Goal: Information Seeking & Learning: Learn about a topic

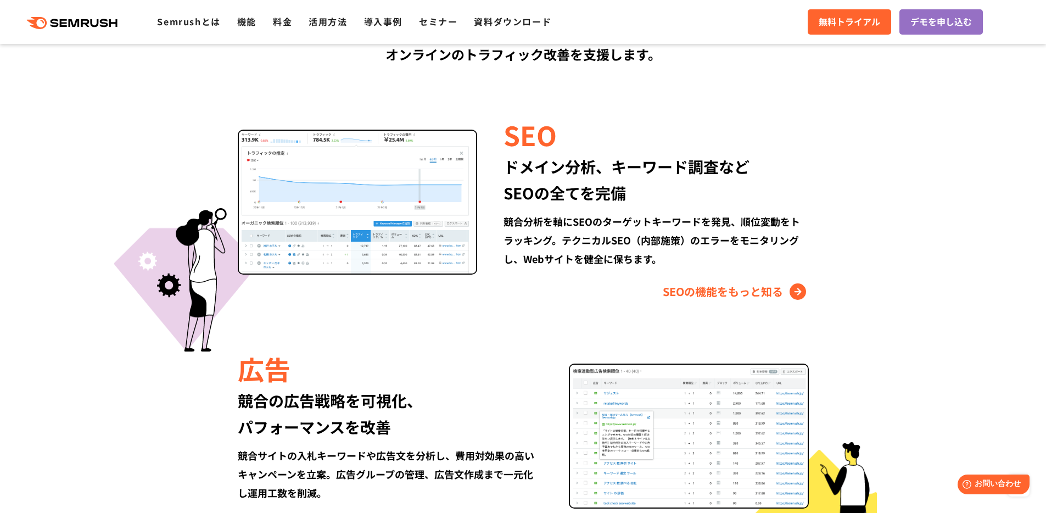
scroll to position [1132, 0]
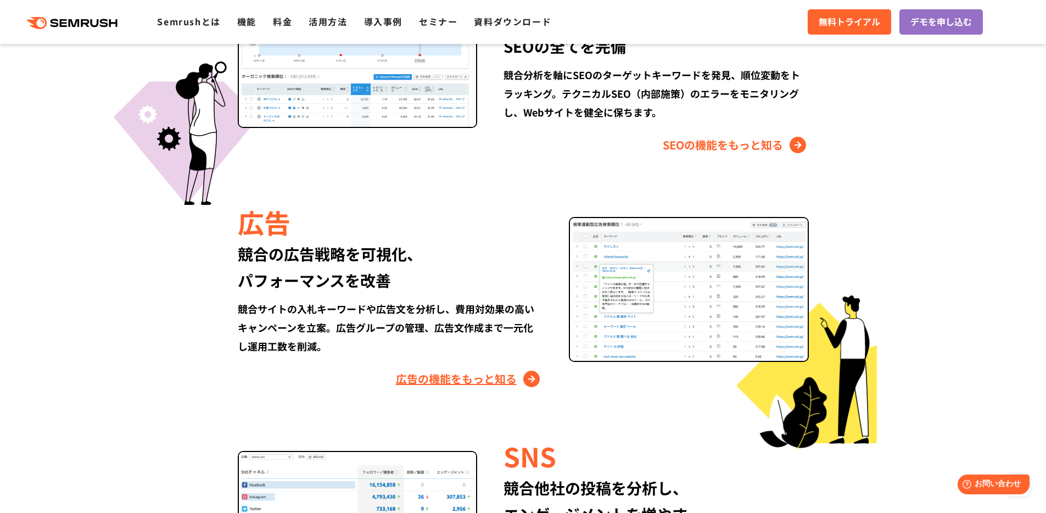
click at [533, 379] on link "広告の機能をもっと知る" at bounding box center [469, 379] width 147 height 18
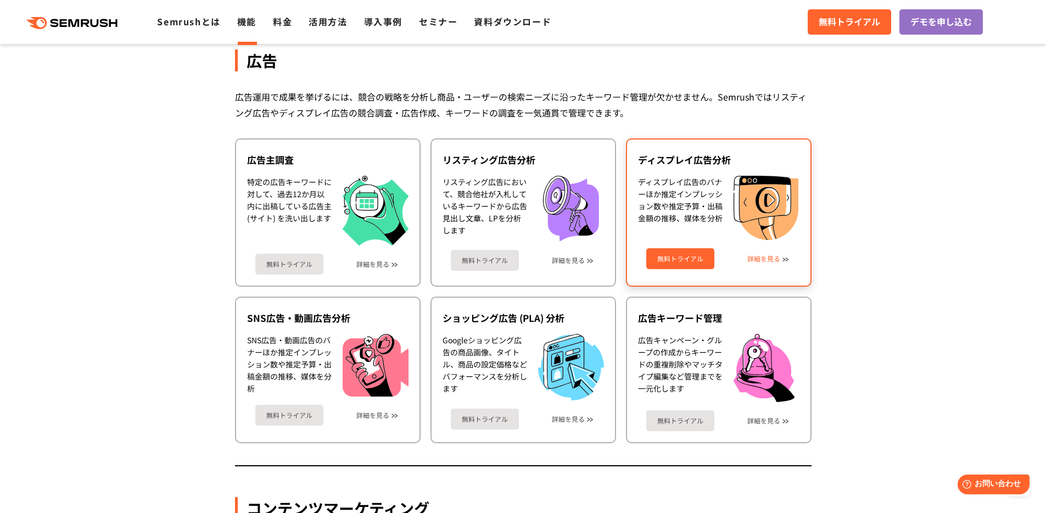
click at [780, 259] on link "詳細を見る" at bounding box center [763, 259] width 33 height 8
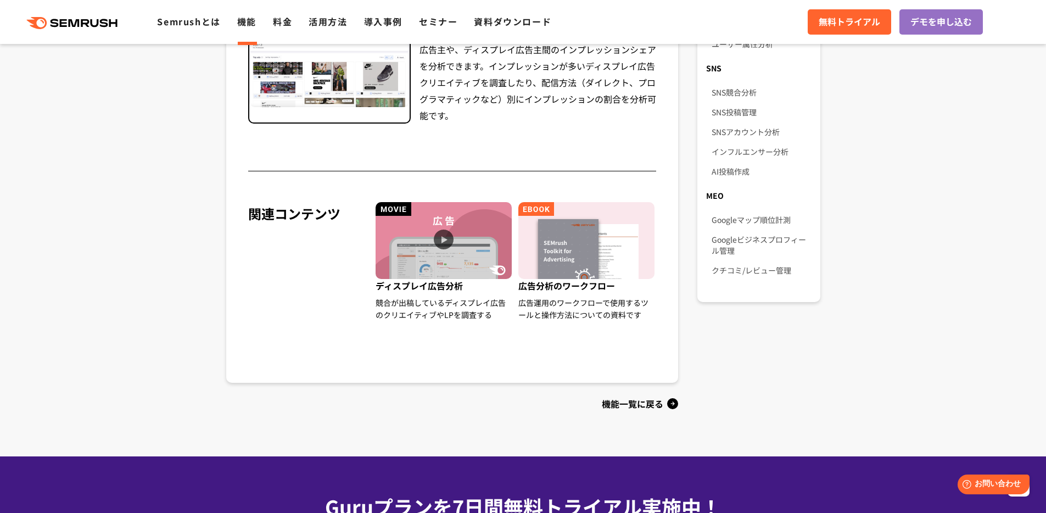
scroll to position [566, 0]
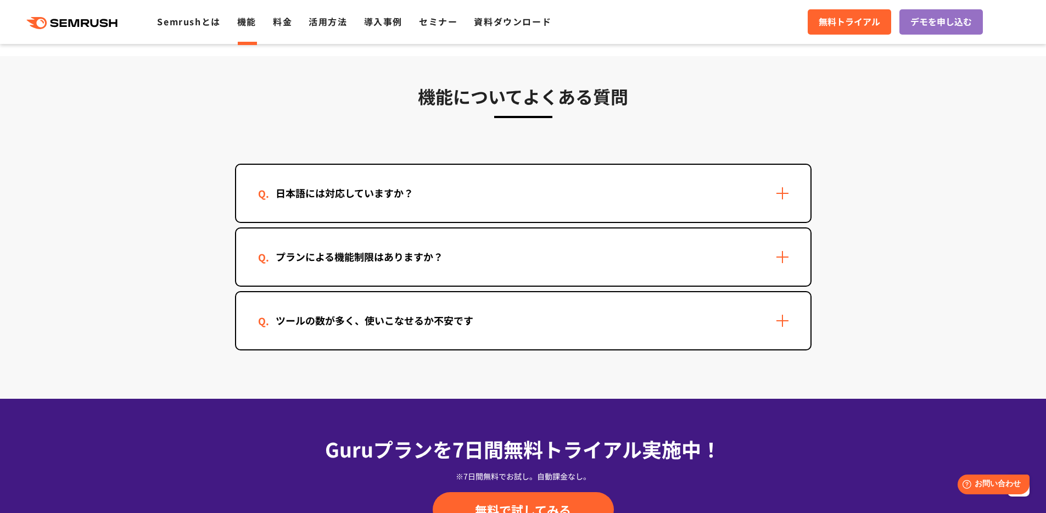
scroll to position [3273, 0]
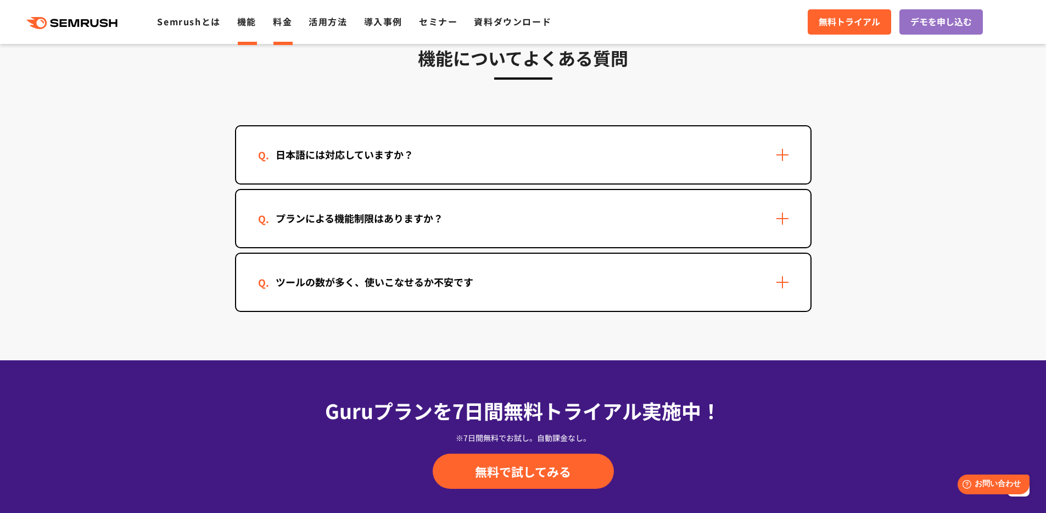
click at [285, 29] on li "料金" at bounding box center [282, 22] width 19 height 14
click at [285, 19] on link "料金" at bounding box center [282, 21] width 19 height 13
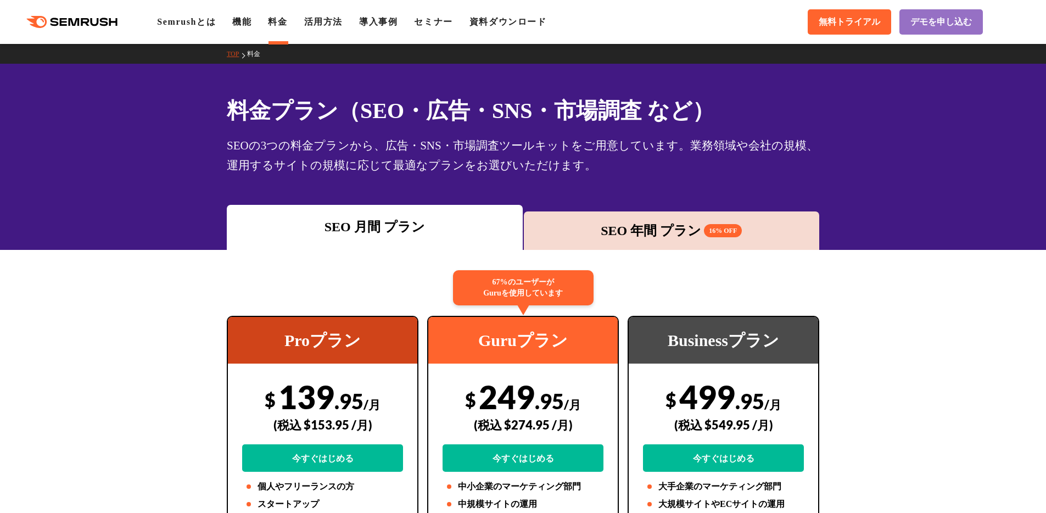
click at [652, 234] on div "SEO 年間 プラン 16% OFF" at bounding box center [671, 231] width 285 height 20
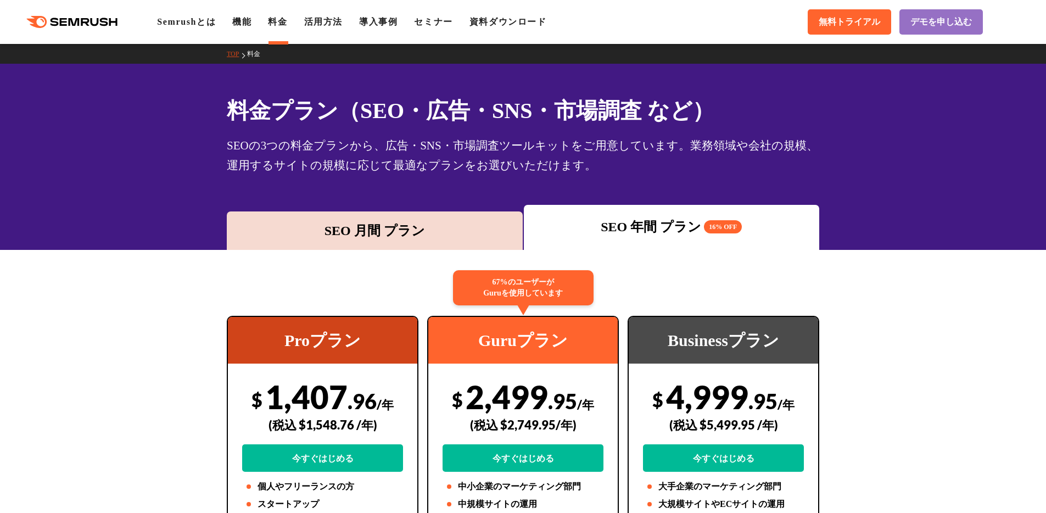
click at [437, 237] on div "SEO 月間 プラン" at bounding box center [374, 231] width 285 height 20
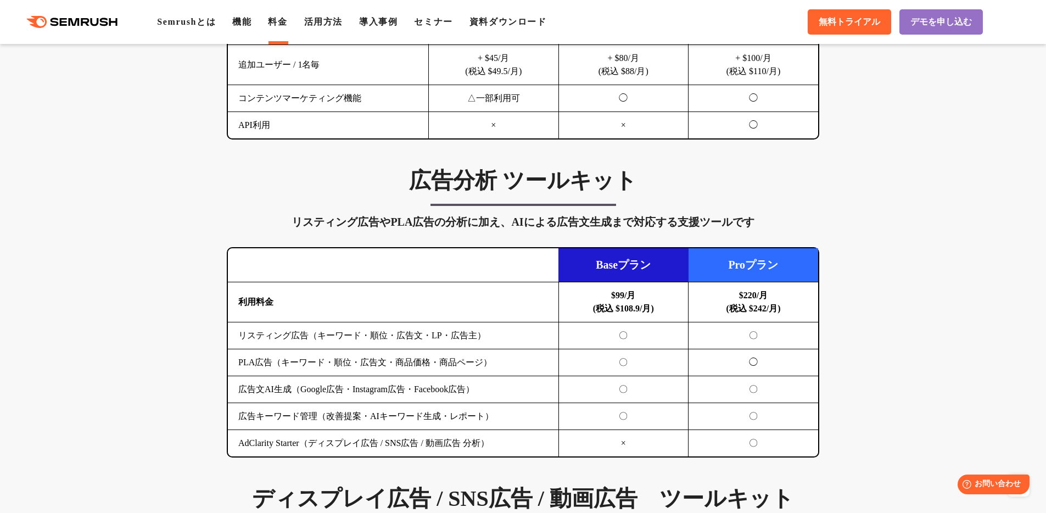
scroll to position [1165, 0]
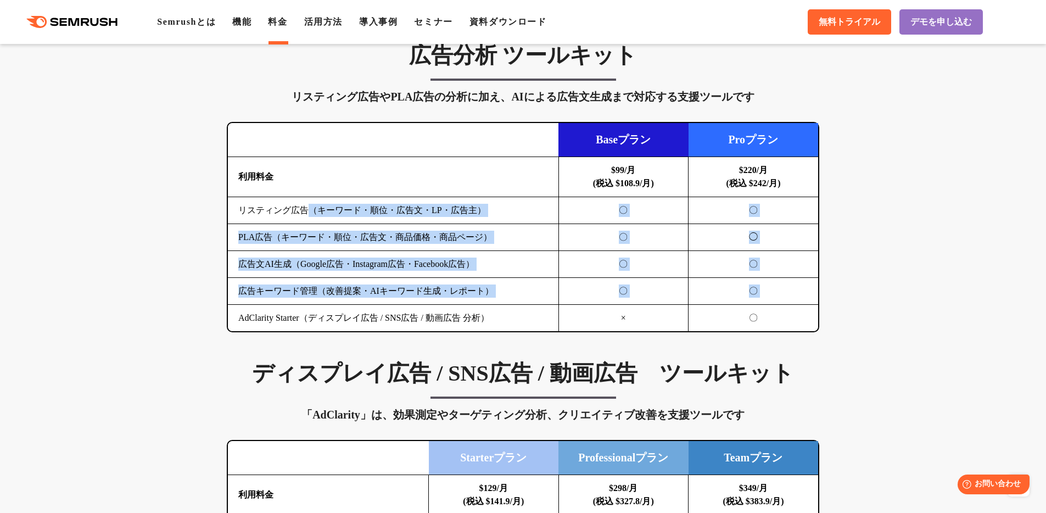
drag, startPoint x: 308, startPoint y: 214, endPoint x: 491, endPoint y: 310, distance: 206.2
click at [475, 309] on tbody "利用料金 $99/月 (税込 $108.9/月) $220/月 (税込 $242/月) リスティング広告（キーワード・順位・広告文・LP・広告主） 〇 〇 P…" at bounding box center [523, 244] width 590 height 175
click at [491, 310] on td "AdClarity Starter（ディスプレイ広告 / SNS広告 / 動画広告 分析）" at bounding box center [393, 318] width 330 height 27
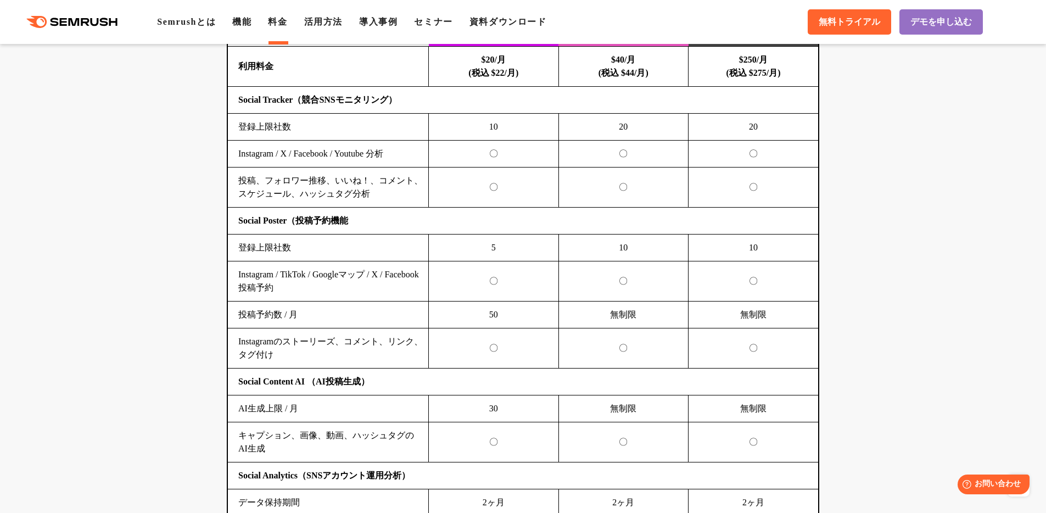
scroll to position [2343, 0]
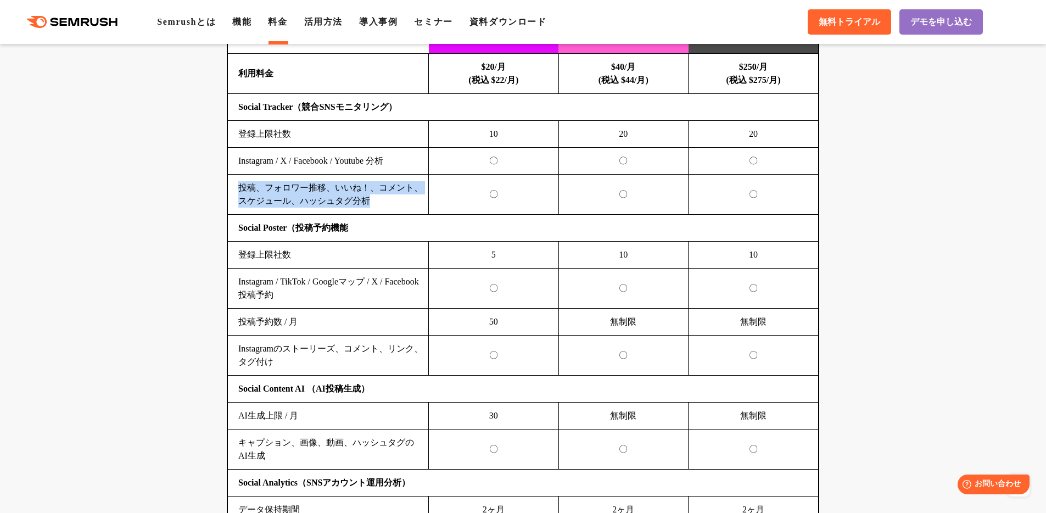
drag, startPoint x: 239, startPoint y: 187, endPoint x: 405, endPoint y: 197, distance: 166.0
click at [405, 197] on td "投稿、フォロワー推移、いいね！、コメント、スケジュール、ハッシュタグ分析" at bounding box center [328, 195] width 201 height 40
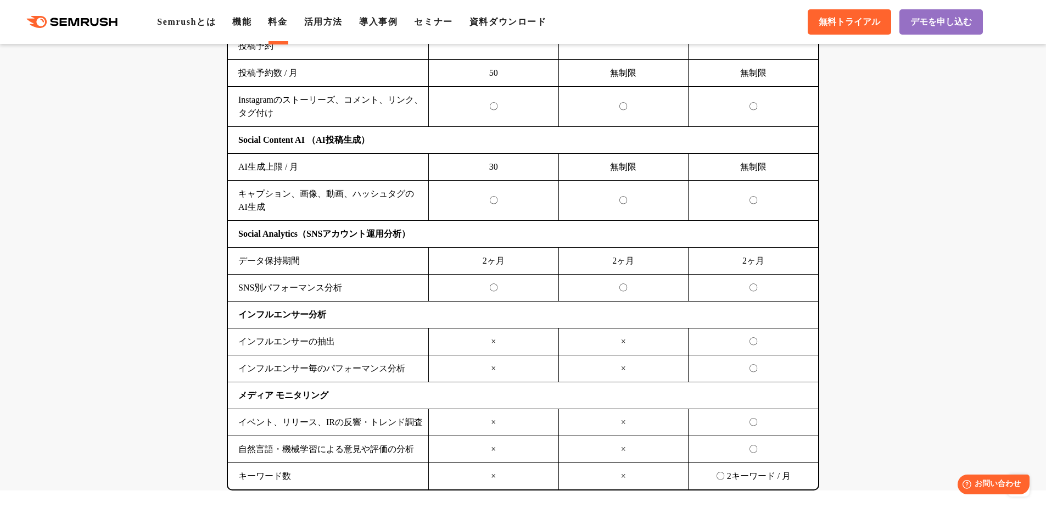
scroll to position [3129, 0]
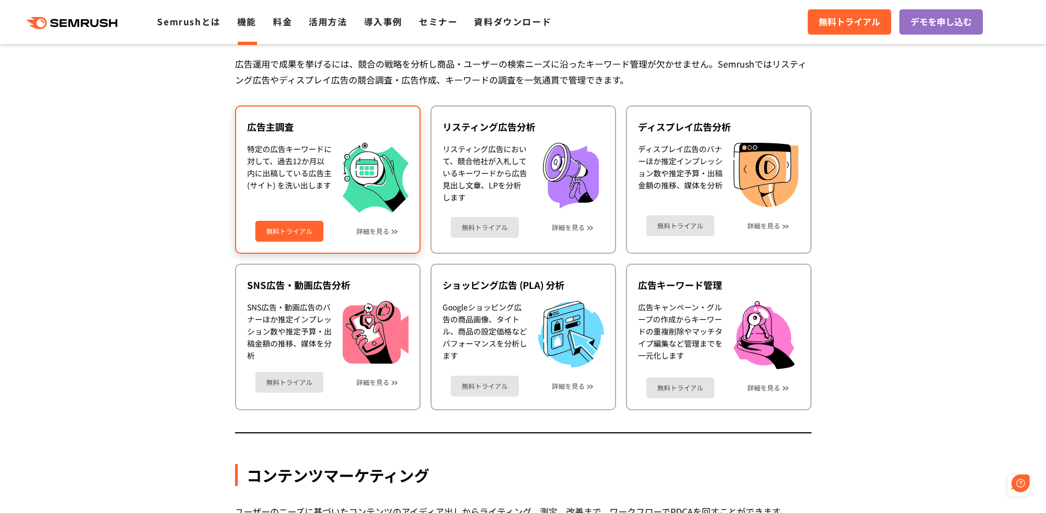
scroll to position [978, 0]
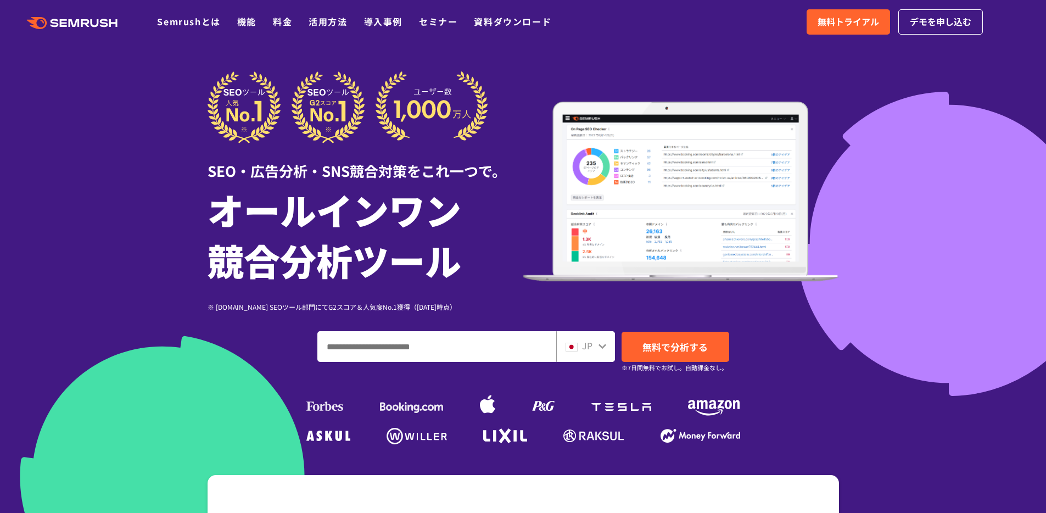
scroll to position [1062, 0]
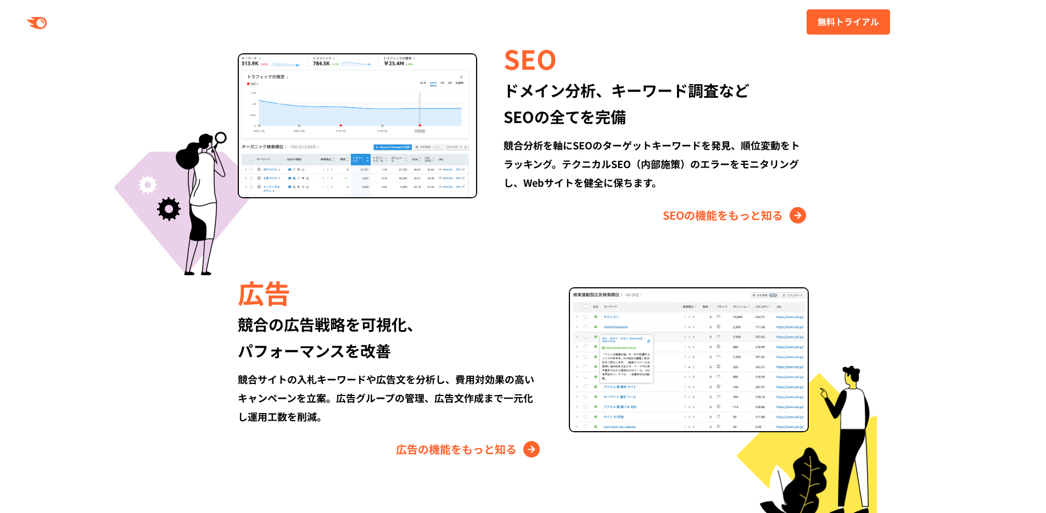
drag, startPoint x: 0, startPoint y: 0, endPoint x: 365, endPoint y: 227, distance: 429.7
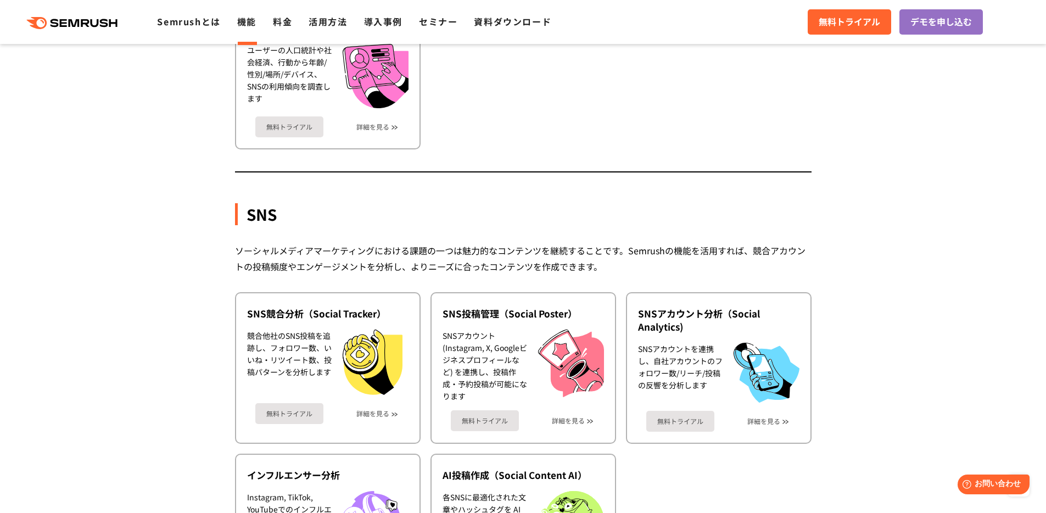
scroll to position [2288, 0]
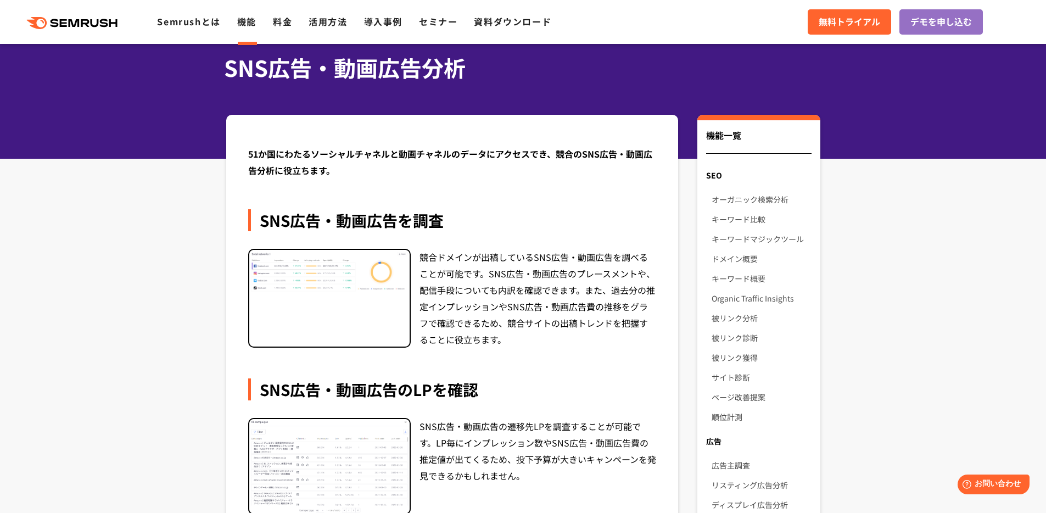
scroll to position [75, 0]
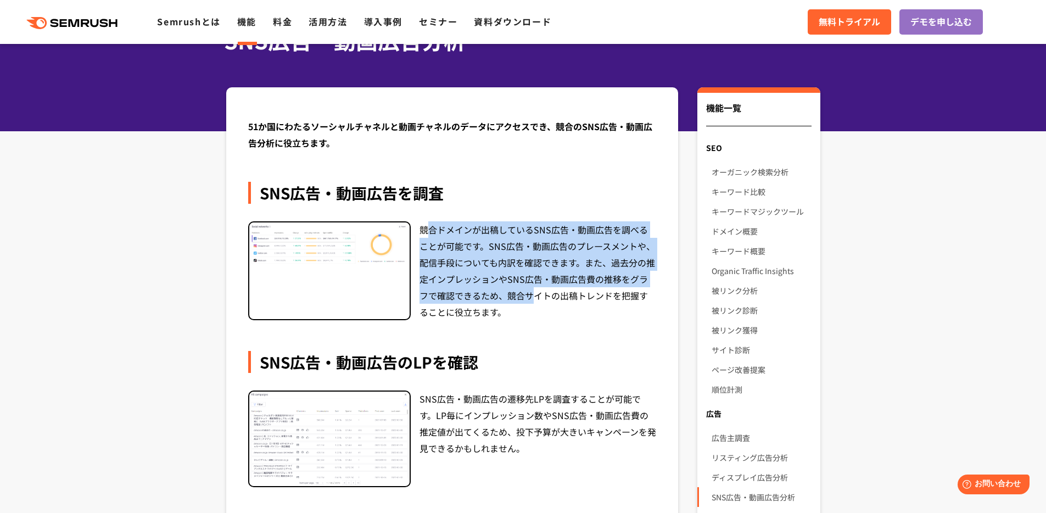
drag, startPoint x: 428, startPoint y: 227, endPoint x: 515, endPoint y: 307, distance: 118.1
click at [516, 300] on div "競合ドメインが出稿しているSNS広告・動画広告を調べることが可能です。SNS広告・動画広告のプレースメントや、配信手段についても内訳を確認できます。また、過去…" at bounding box center [537, 270] width 237 height 99
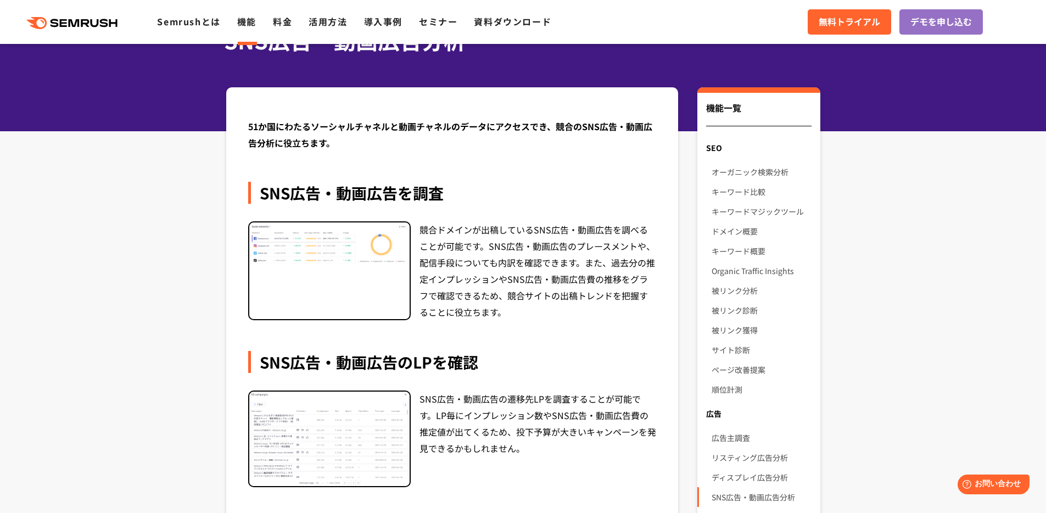
click at [514, 310] on div "競合ドメインが出稿しているSNS広告・動画広告を調べることが可能です。SNS広告・動画広告のプレースメントや、配信手段についても内訳を確認できます。また、過去…" at bounding box center [537, 270] width 237 height 99
drag, startPoint x: 490, startPoint y: 297, endPoint x: 491, endPoint y: 317, distance: 19.8
click at [491, 317] on div "競合ドメインが出稿しているSNS広告・動画広告を調べることが可能です。SNS広告・動画広告のプレースメントや、配信手段についても内訳を確認できます。また、過去…" at bounding box center [537, 270] width 237 height 99
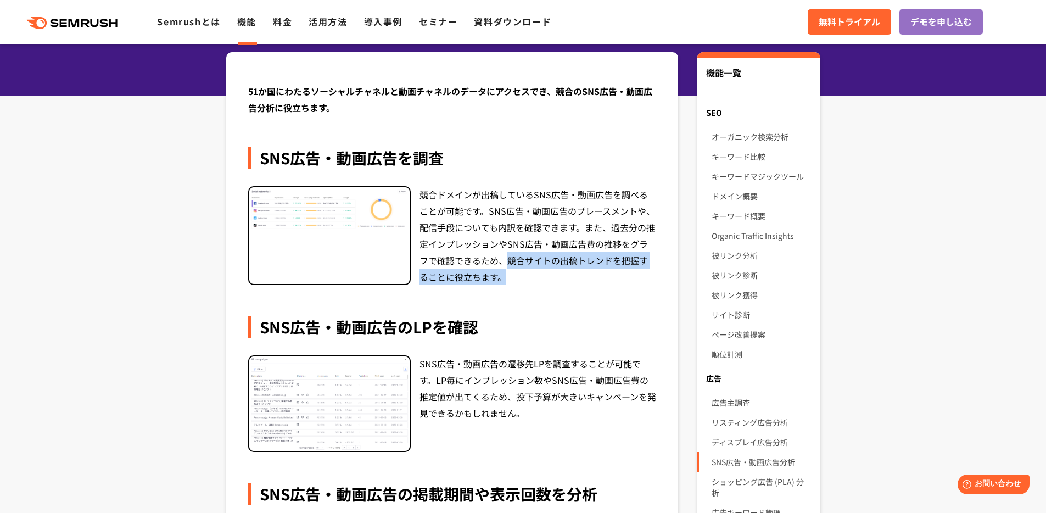
scroll to position [41, 0]
